Goal: Task Accomplishment & Management: Use online tool/utility

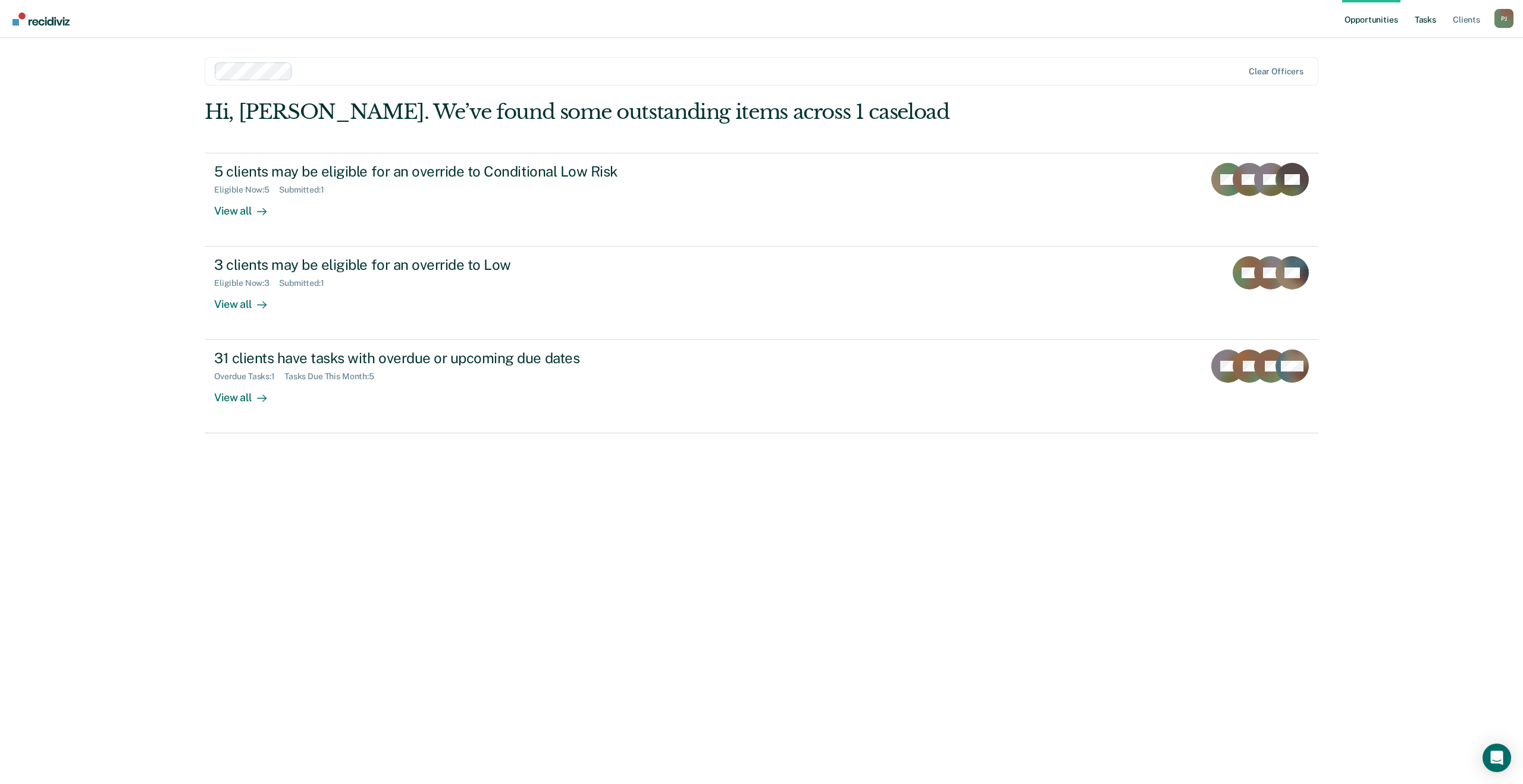
click at [1424, 24] on link "Tasks" at bounding box center [1425, 19] width 26 height 38
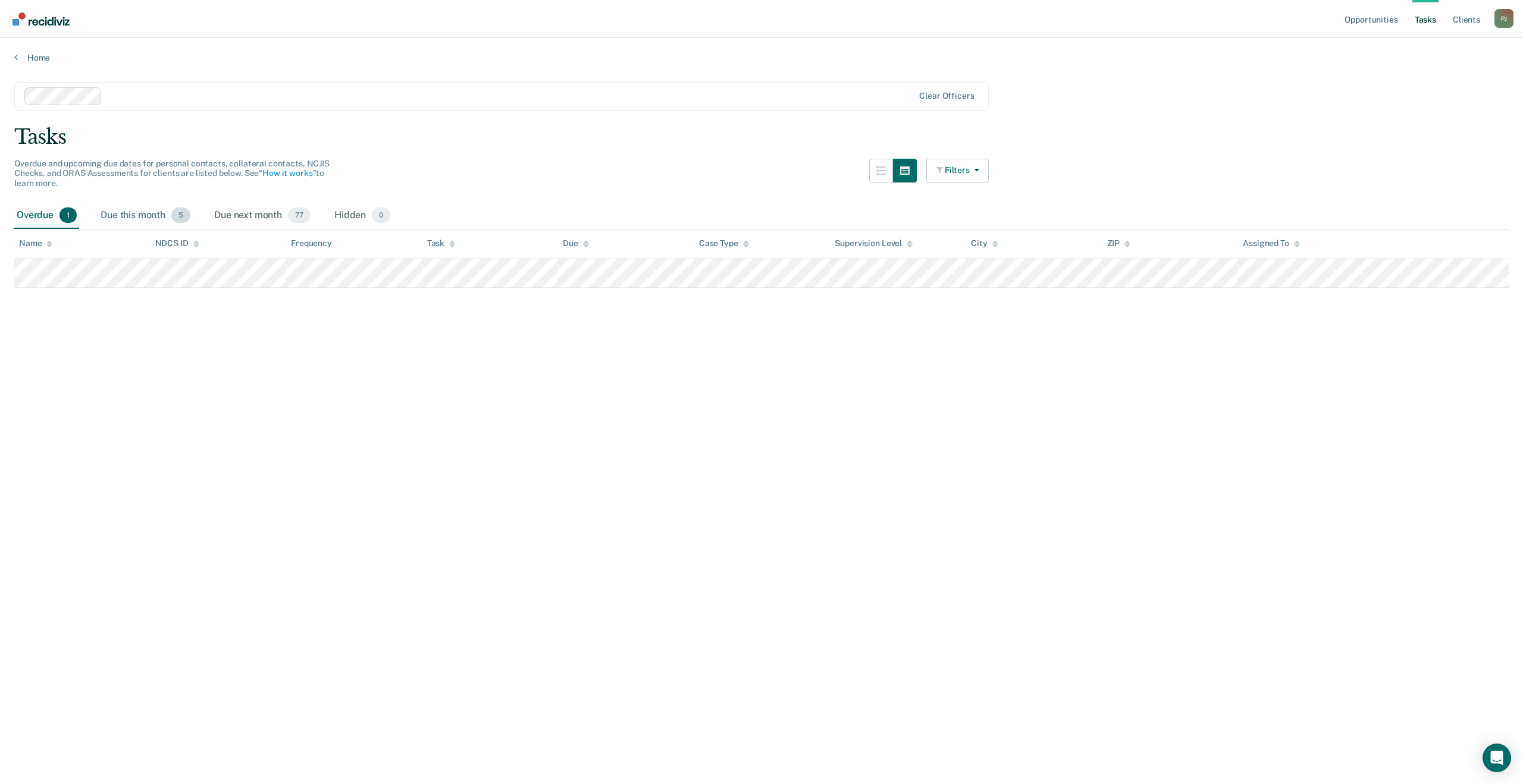
click at [145, 210] on div "Due this month 5" at bounding box center [145, 216] width 95 height 26
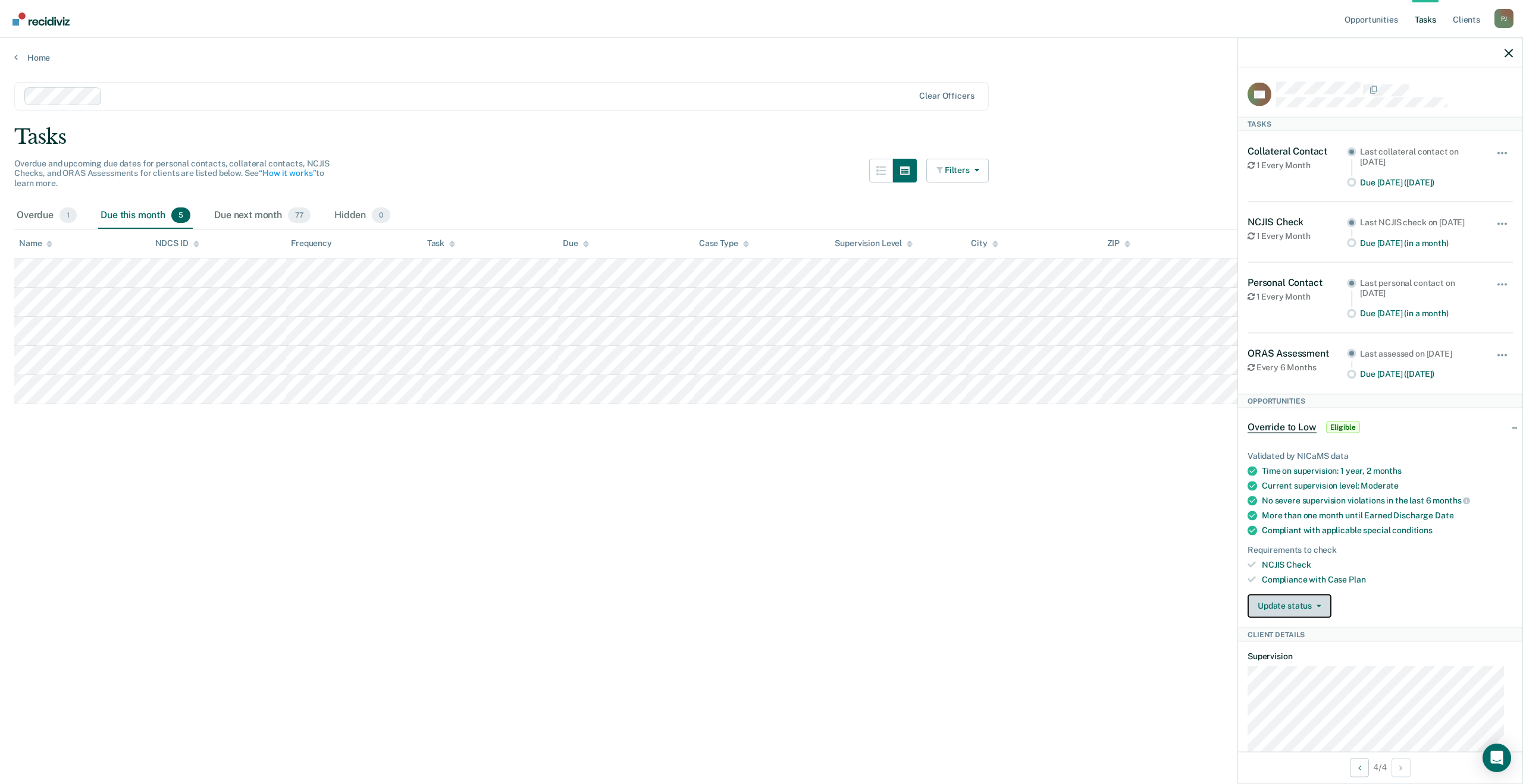
click at [1318, 609] on button "Update status" at bounding box center [1290, 606] width 84 height 24
click at [1440, 457] on div "Validated by NICaMS data Time on supervision: 1 year, 2 months Current supervis…" at bounding box center [1380, 529] width 284 height 196
click at [1495, 150] on button "button" at bounding box center [1503, 158] width 20 height 19
click at [1461, 207] on button "7 days" at bounding box center [1470, 209] width 85 height 19
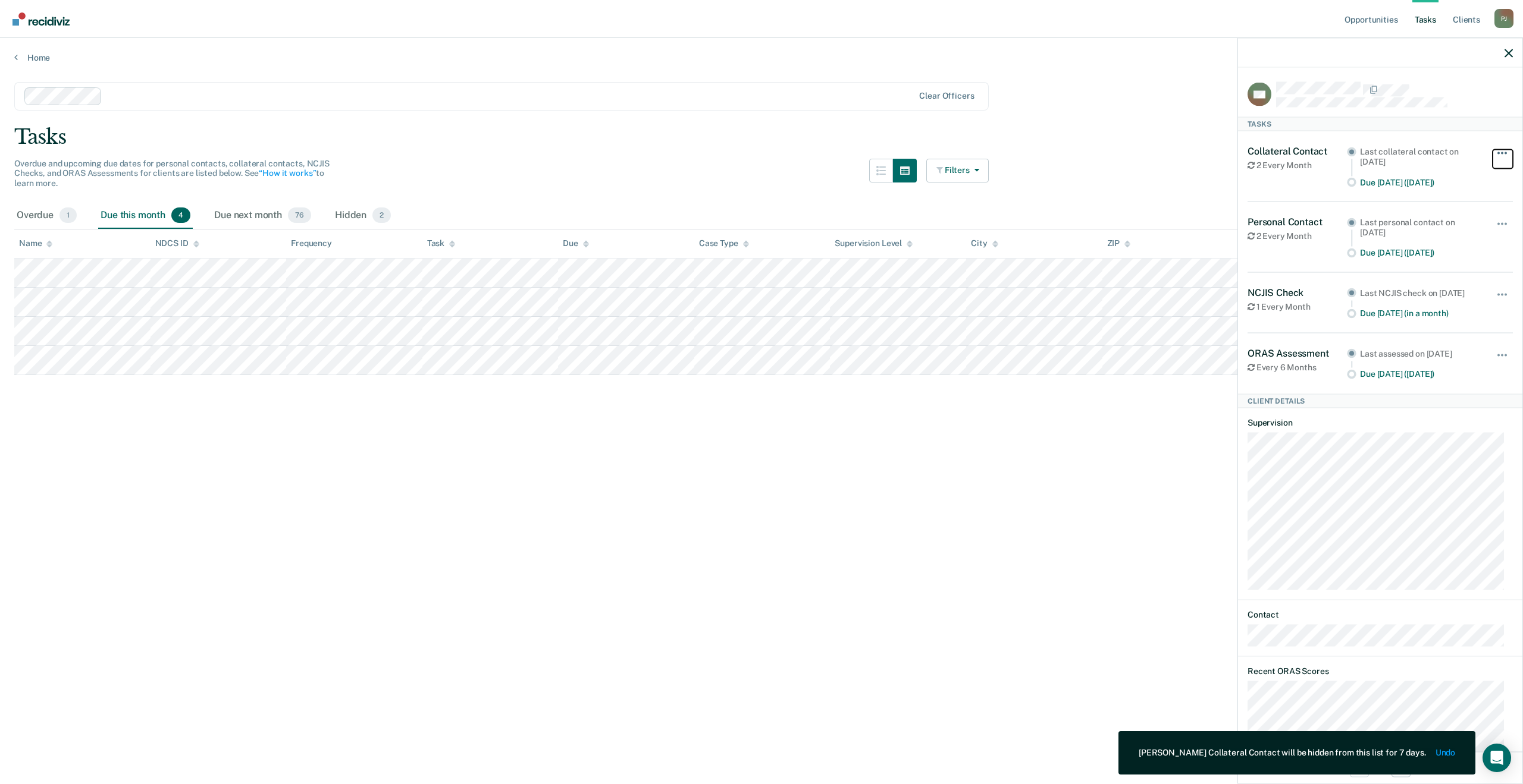
click at [1493, 157] on button "button" at bounding box center [1503, 158] width 20 height 19
click at [1478, 201] on button "7 days" at bounding box center [1470, 209] width 85 height 19
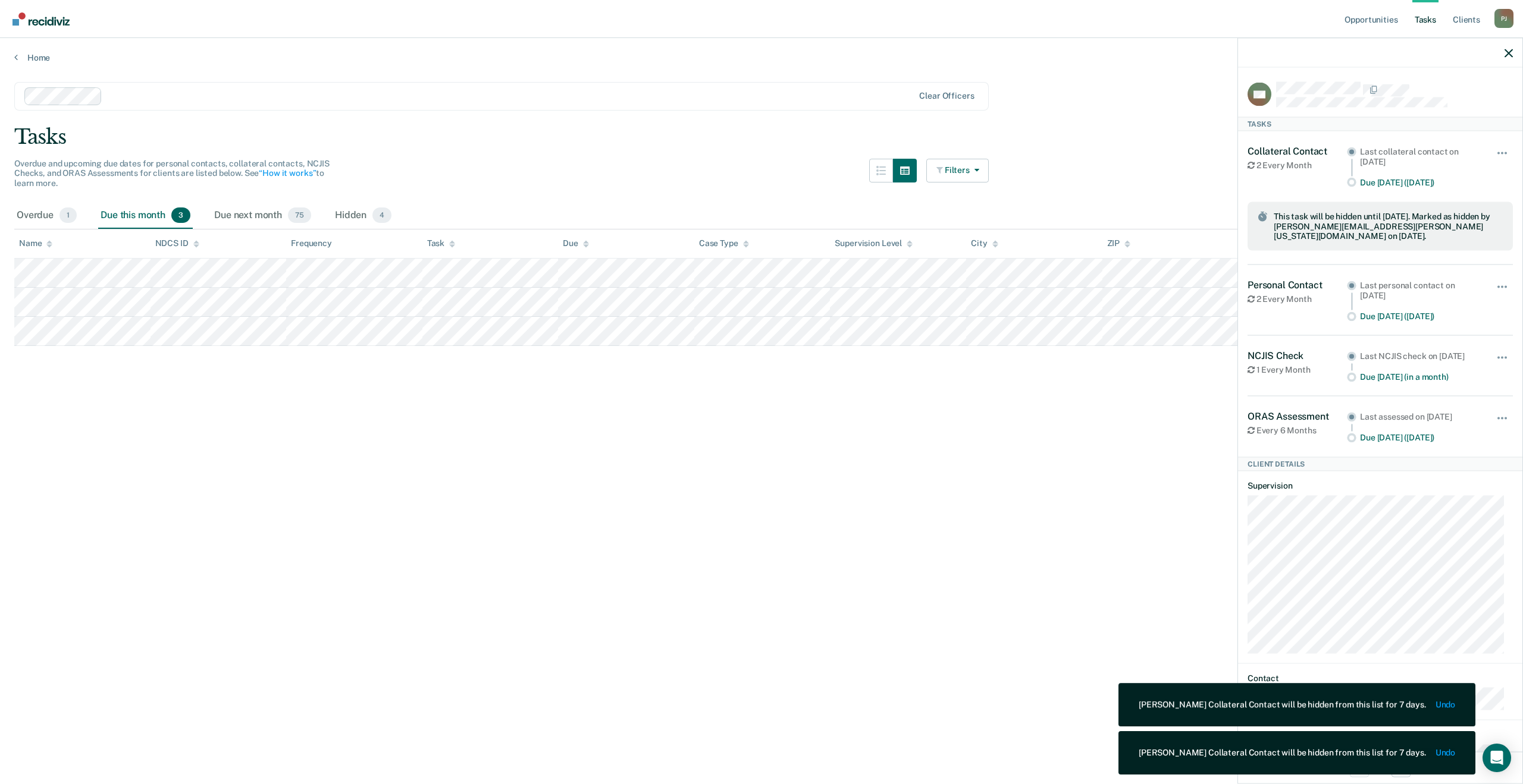
drag, startPoint x: 484, startPoint y: 452, endPoint x: 490, endPoint y: 449, distance: 6.7
click at [486, 452] on main "Clear officers Tasks Overdue and upcoming due dates for personal contacts, coll…" at bounding box center [762, 422] width 1523 height 718
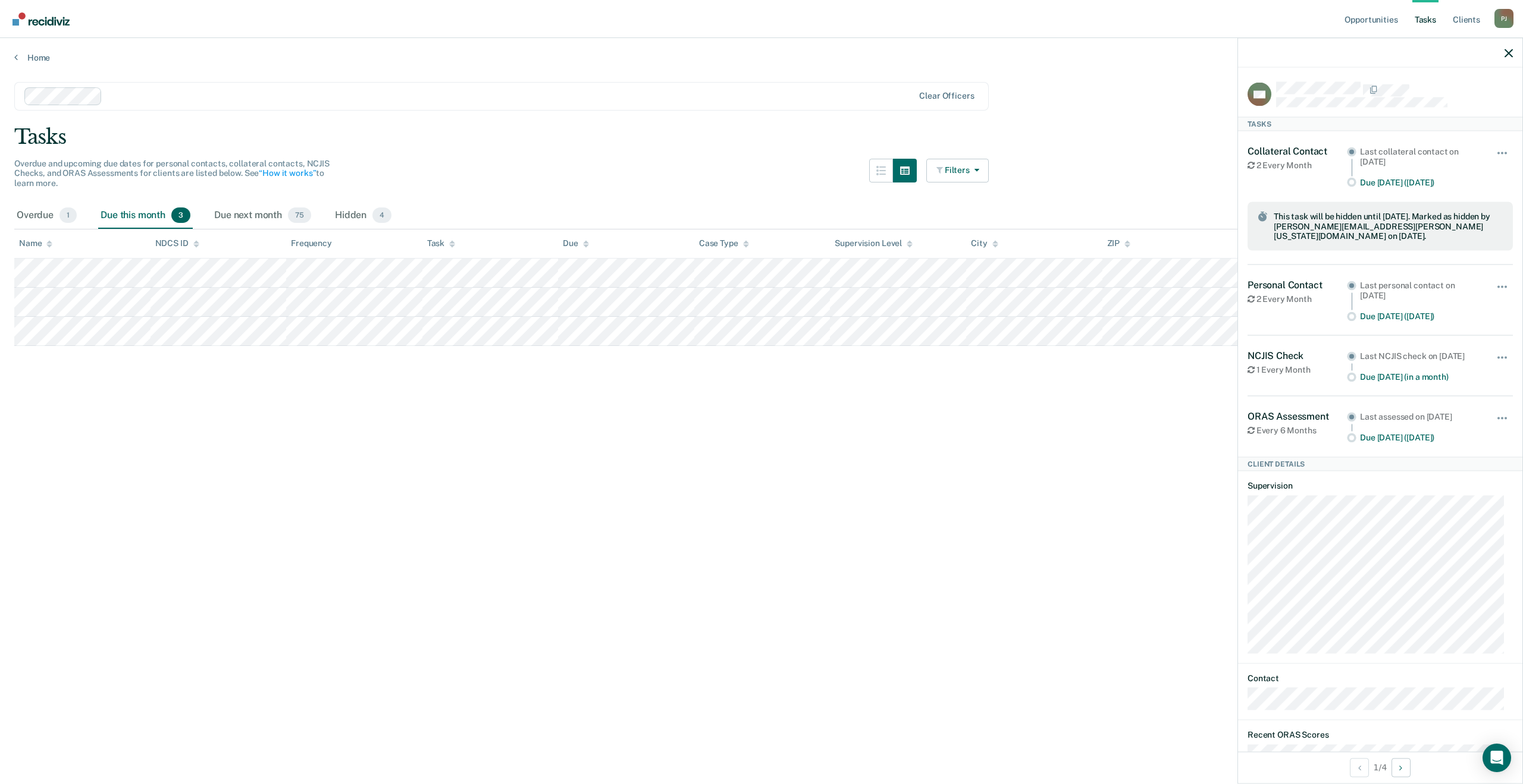
click at [1491, 265] on div "Personal Contact 2 Every Month Last personal contact on [DATE] Due [DATE] ([DAT…" at bounding box center [1380, 301] width 265 height 71
click at [1493, 280] on div "Hide from tasks list for... 7 days 30 days 90 days" at bounding box center [1503, 301] width 20 height 42
click at [1493, 284] on button "button" at bounding box center [1503, 293] width 20 height 19
click at [1449, 336] on button "7 days" at bounding box center [1470, 343] width 85 height 19
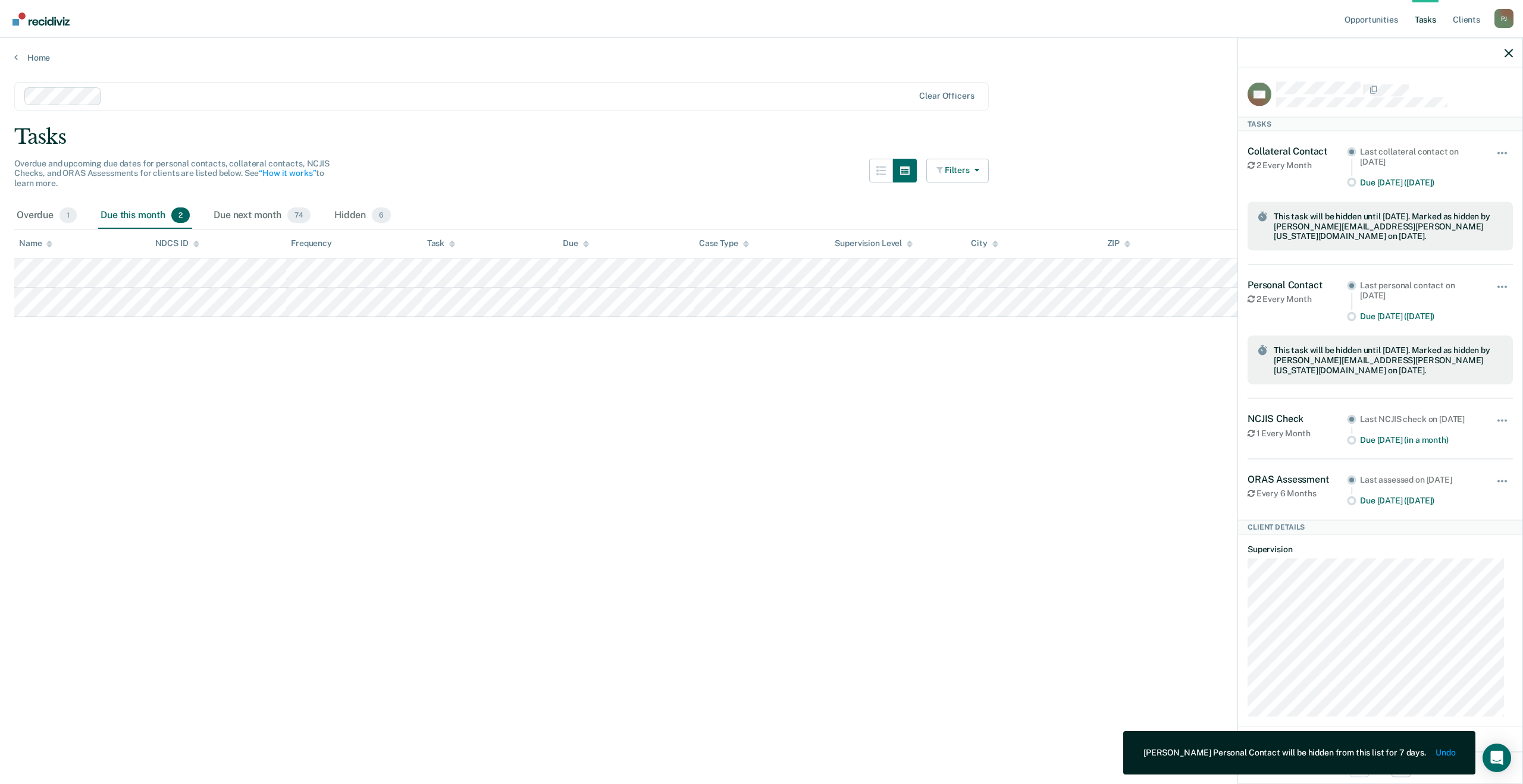
click at [391, 338] on main "Clear officers Tasks Overdue and upcoming due dates for personal contacts, coll…" at bounding box center [762, 422] width 1523 height 718
